Goal: Download file/media

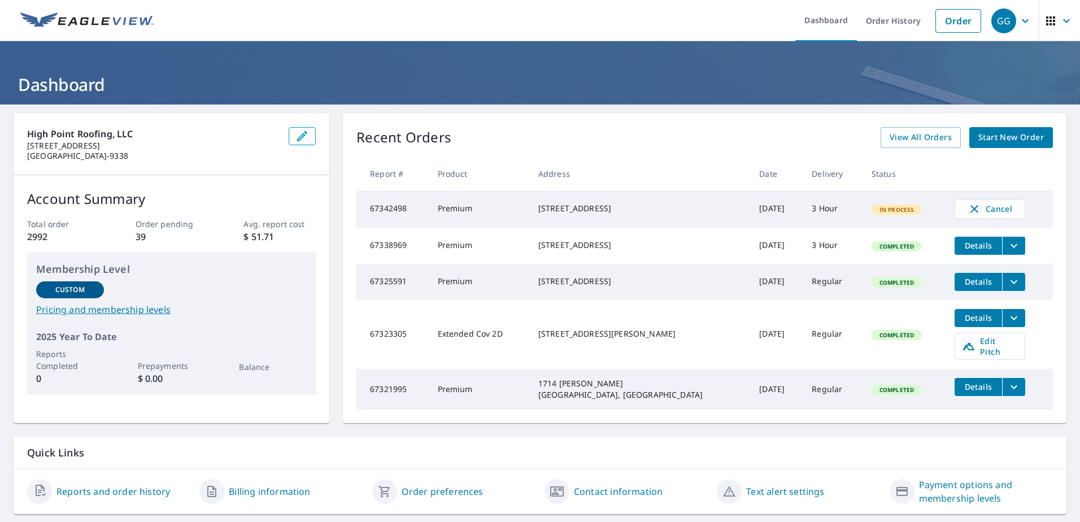
click at [961, 389] on span "Details" at bounding box center [978, 386] width 34 height 11
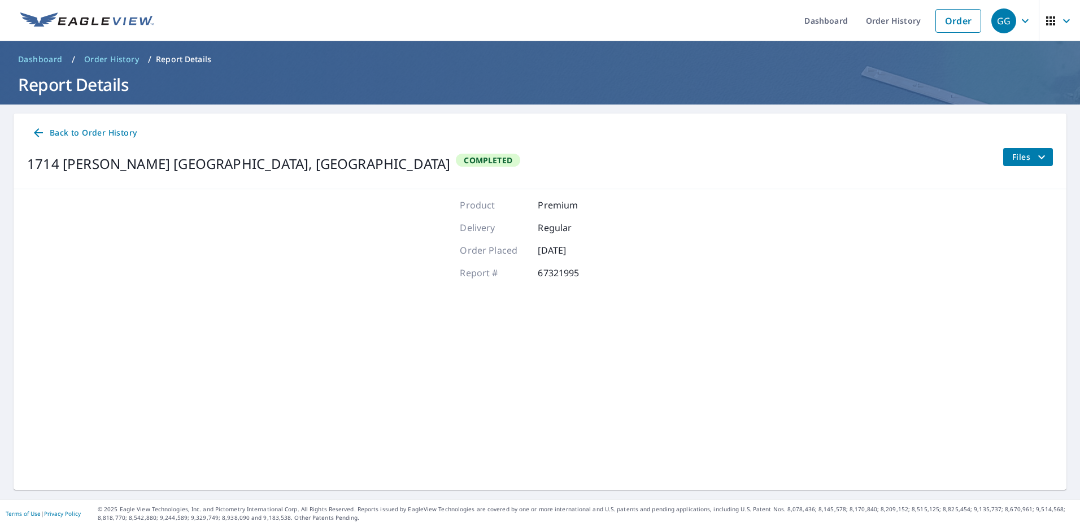
click at [1036, 157] on icon "filesDropdownBtn-67321995" at bounding box center [1042, 157] width 14 height 14
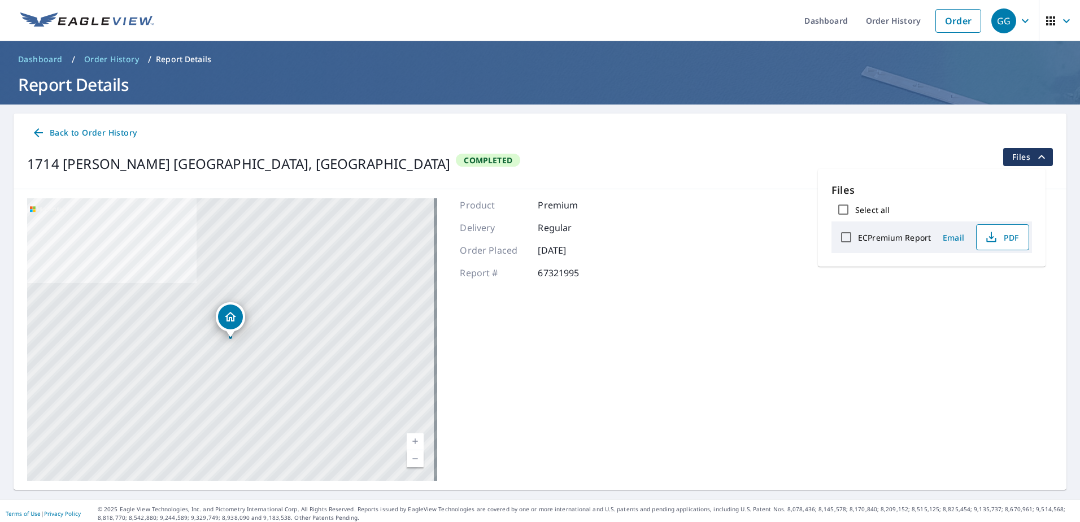
click at [1002, 246] on button "PDF" at bounding box center [1002, 237] width 53 height 26
click at [900, 15] on link "Order History" at bounding box center [893, 20] width 73 height 41
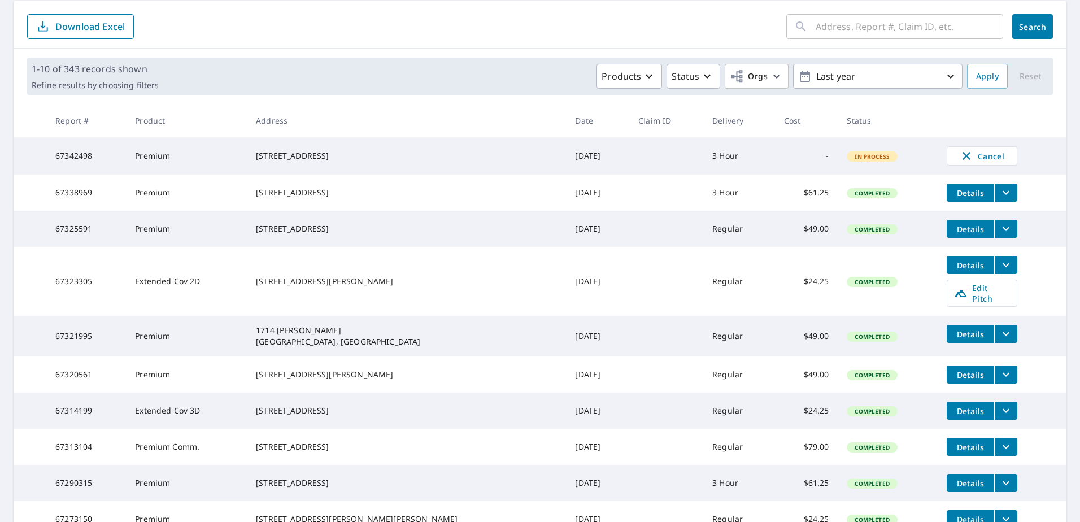
scroll to position [169, 0]
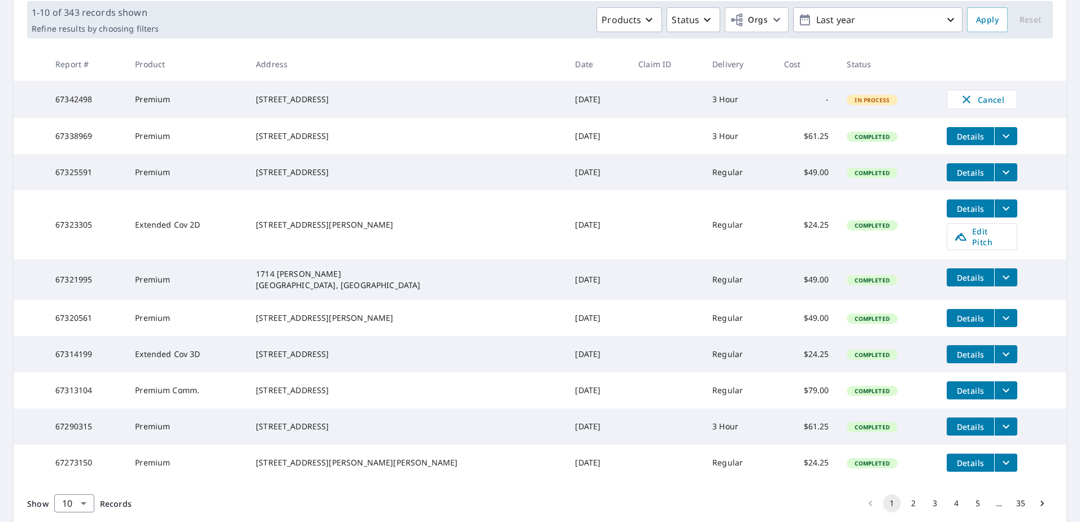
click at [999, 176] on icon "filesDropdownBtn-67325591" at bounding box center [1006, 172] width 14 height 14
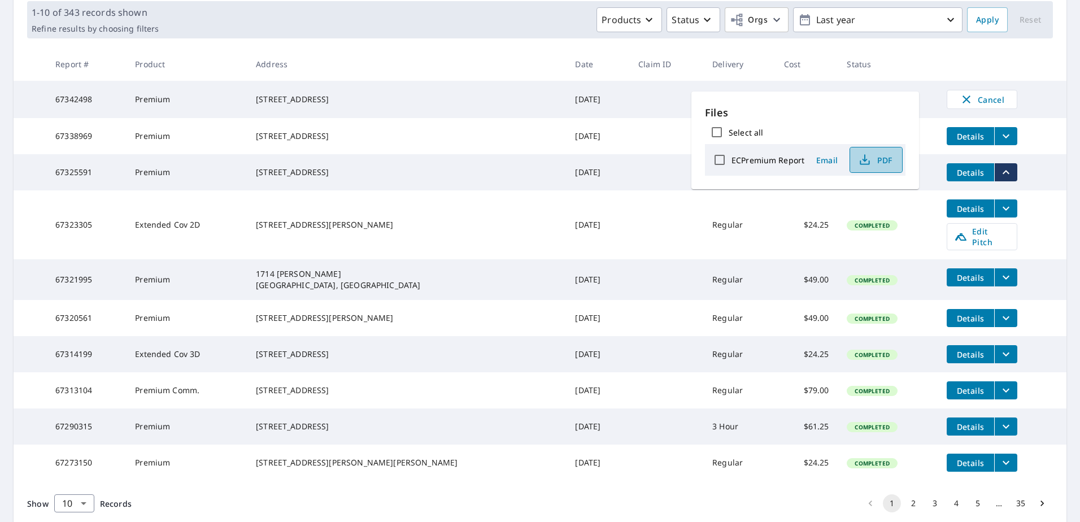
click at [877, 160] on span "PDF" at bounding box center [875, 160] width 36 height 14
